Goal: Check status: Check status

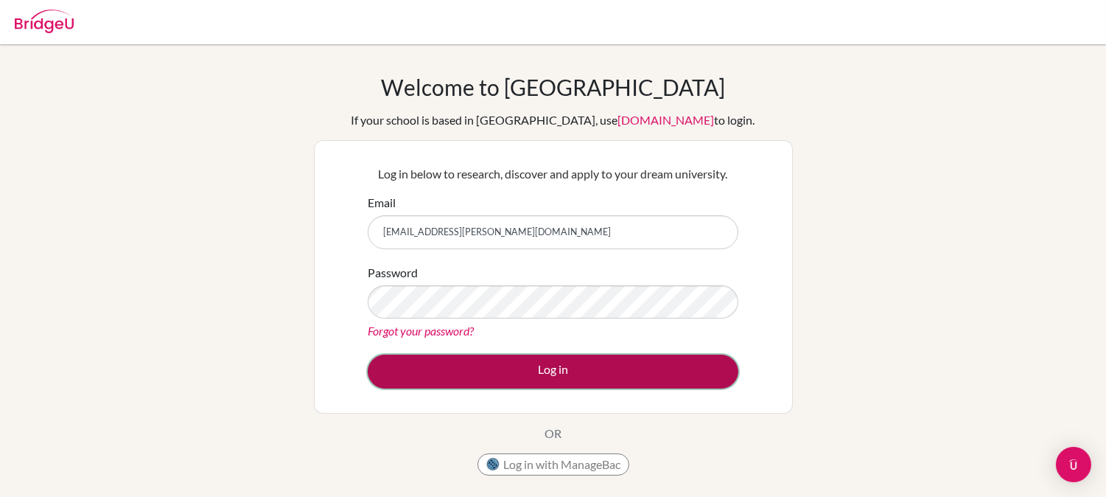
click at [547, 370] on button "Log in" at bounding box center [553, 371] width 371 height 34
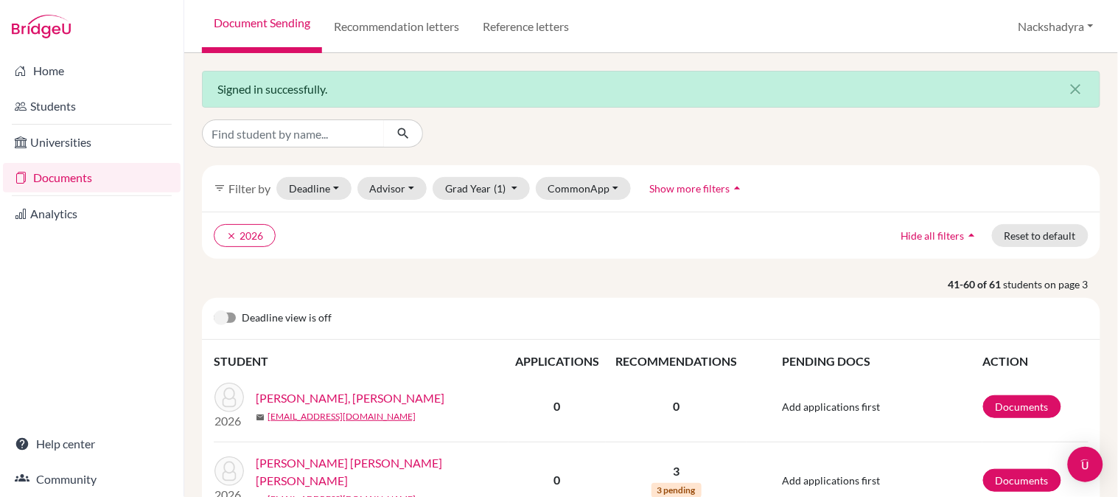
click at [249, 18] on link "Document Sending" at bounding box center [262, 26] width 120 height 53
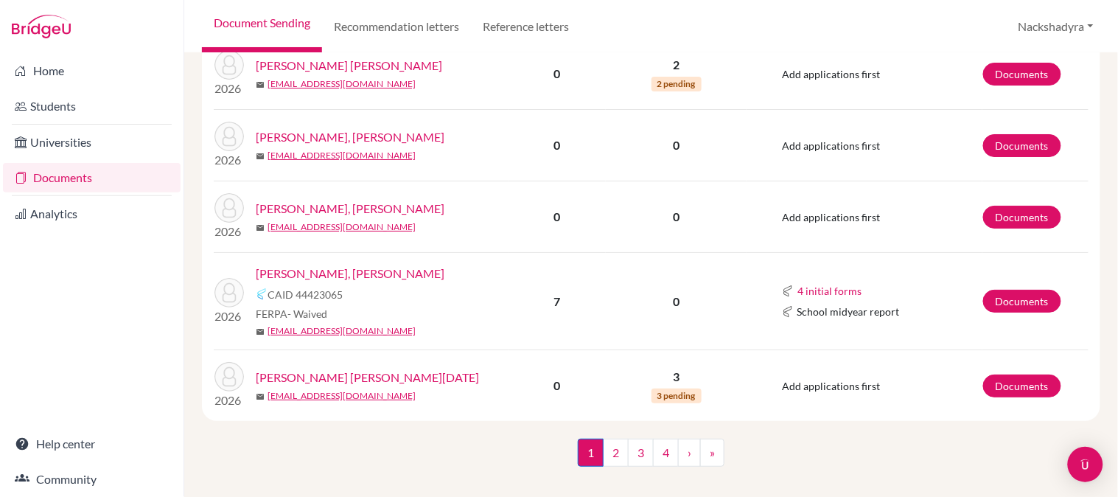
scroll to position [1391, 0]
click at [612, 444] on link "2" at bounding box center [616, 452] width 26 height 28
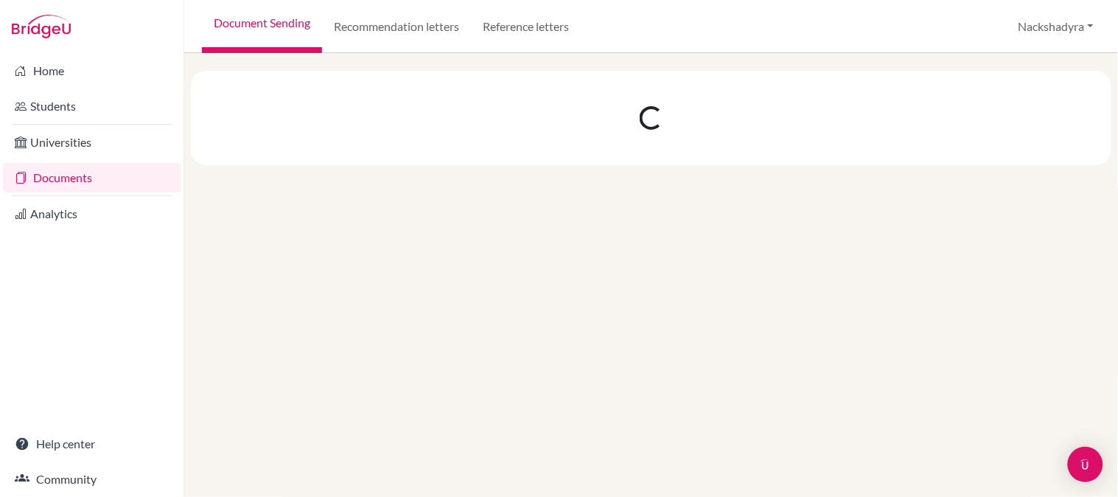
scroll to position [0, 0]
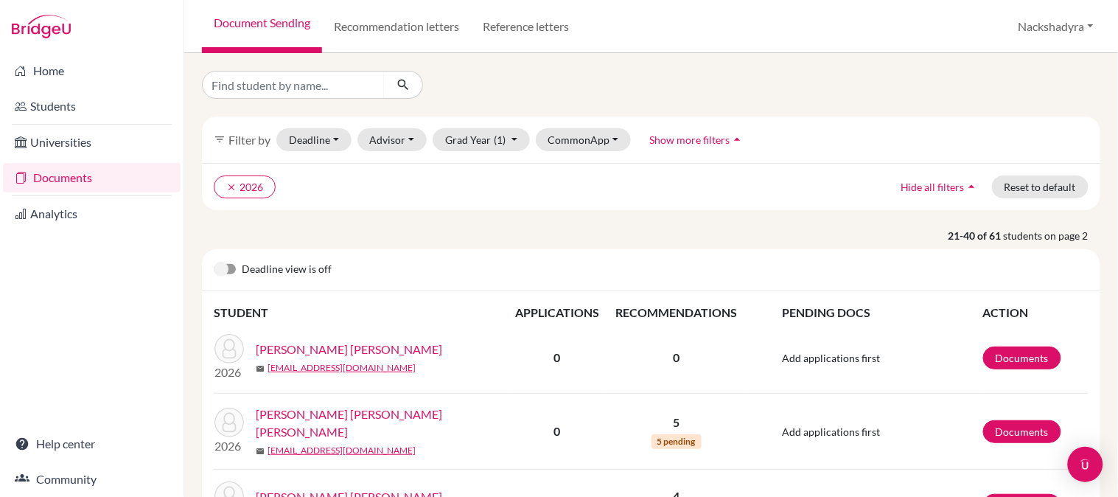
scroll to position [327, 0]
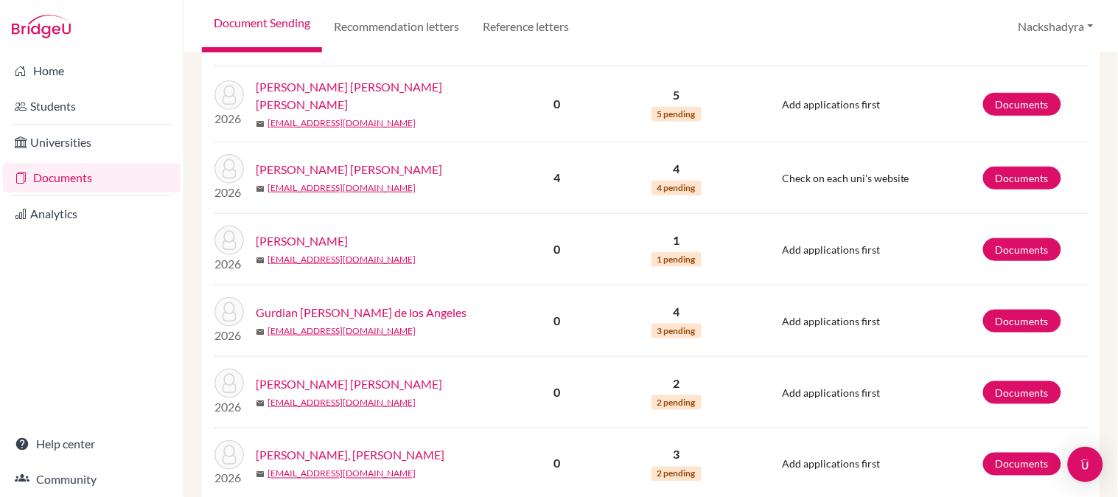
click at [334, 92] on link "Gomez Rizo, Natalia Maria Engracia" at bounding box center [387, 95] width 263 height 35
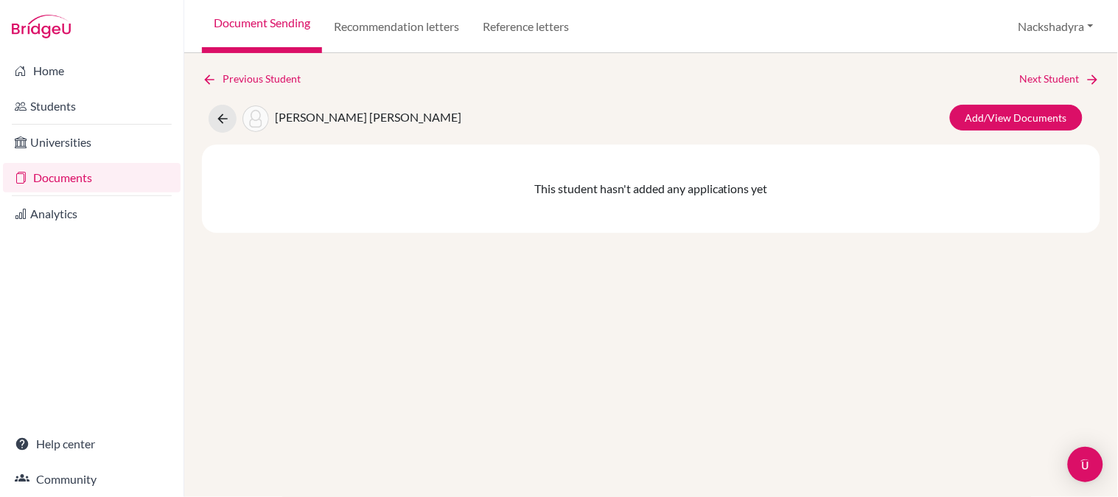
click at [273, 21] on link "Document Sending" at bounding box center [262, 26] width 120 height 53
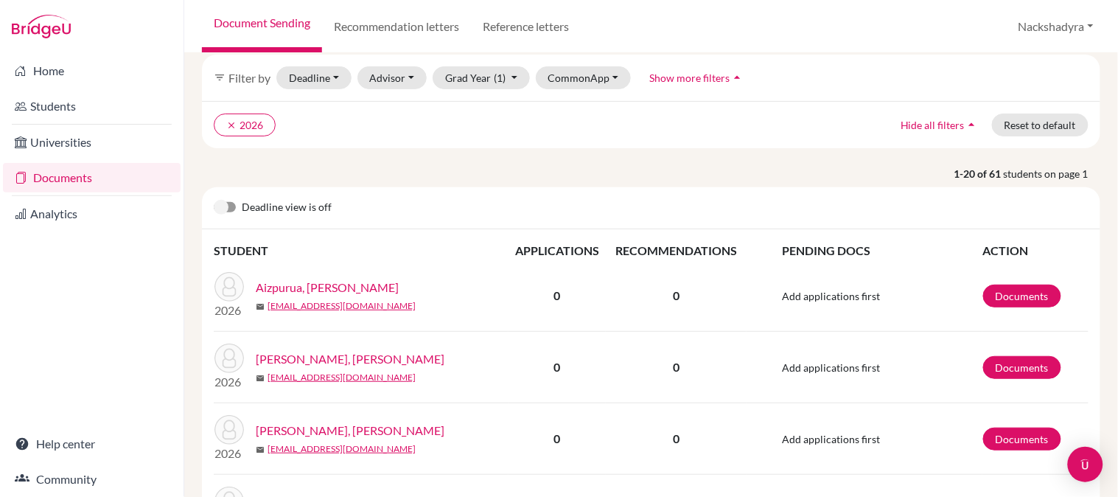
scroll to position [245, 0]
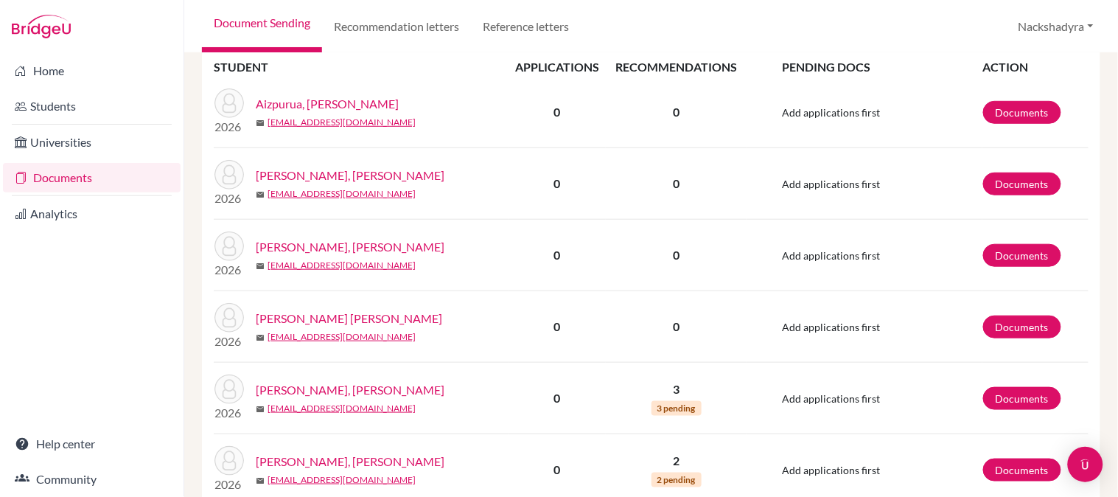
click at [377, 314] on link "[PERSON_NAME] [PERSON_NAME]" at bounding box center [349, 318] width 186 height 18
